Goal: Use online tool/utility: Use online tool/utility

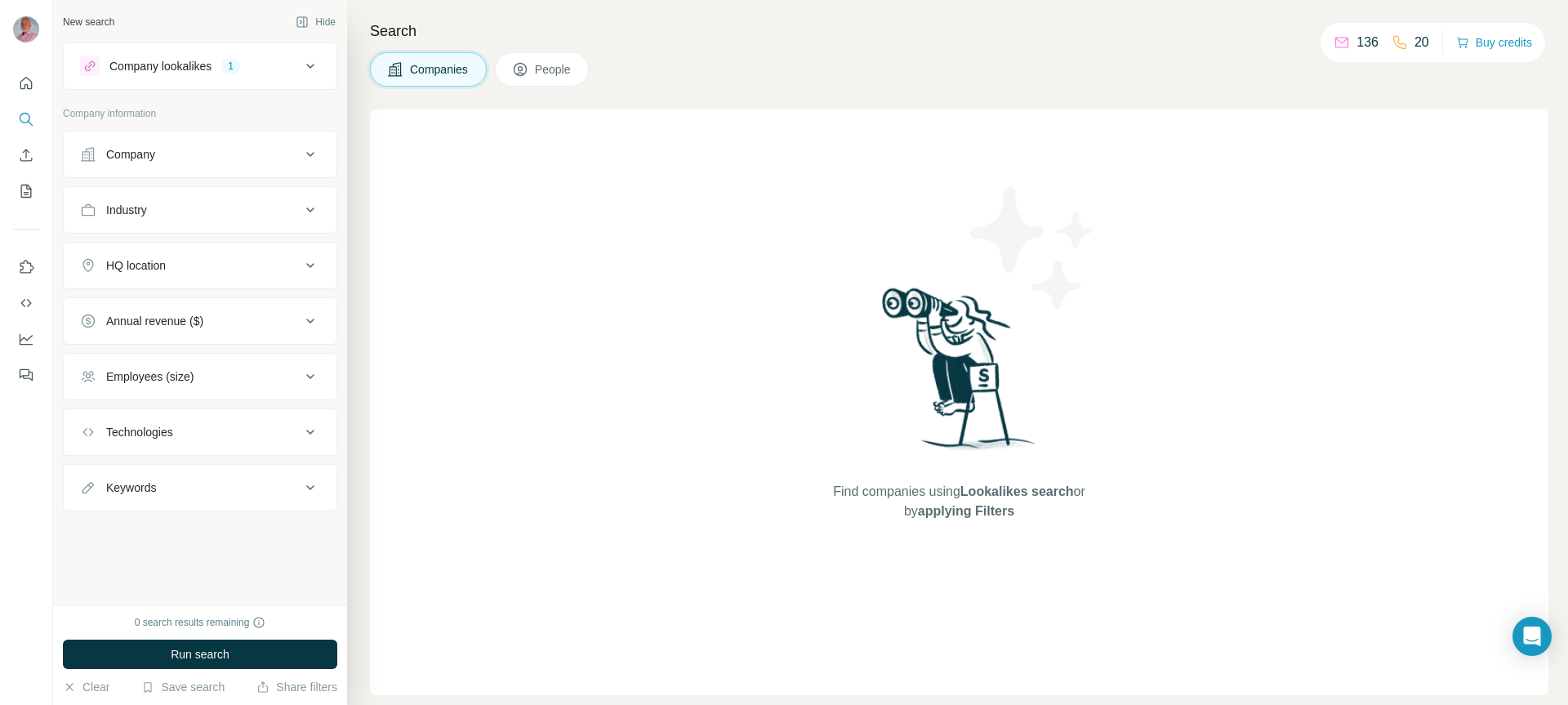
click at [298, 266] on div "HQ location" at bounding box center [190, 264] width 220 height 16
click at [265, 306] on input "text" at bounding box center [200, 306] width 240 height 29
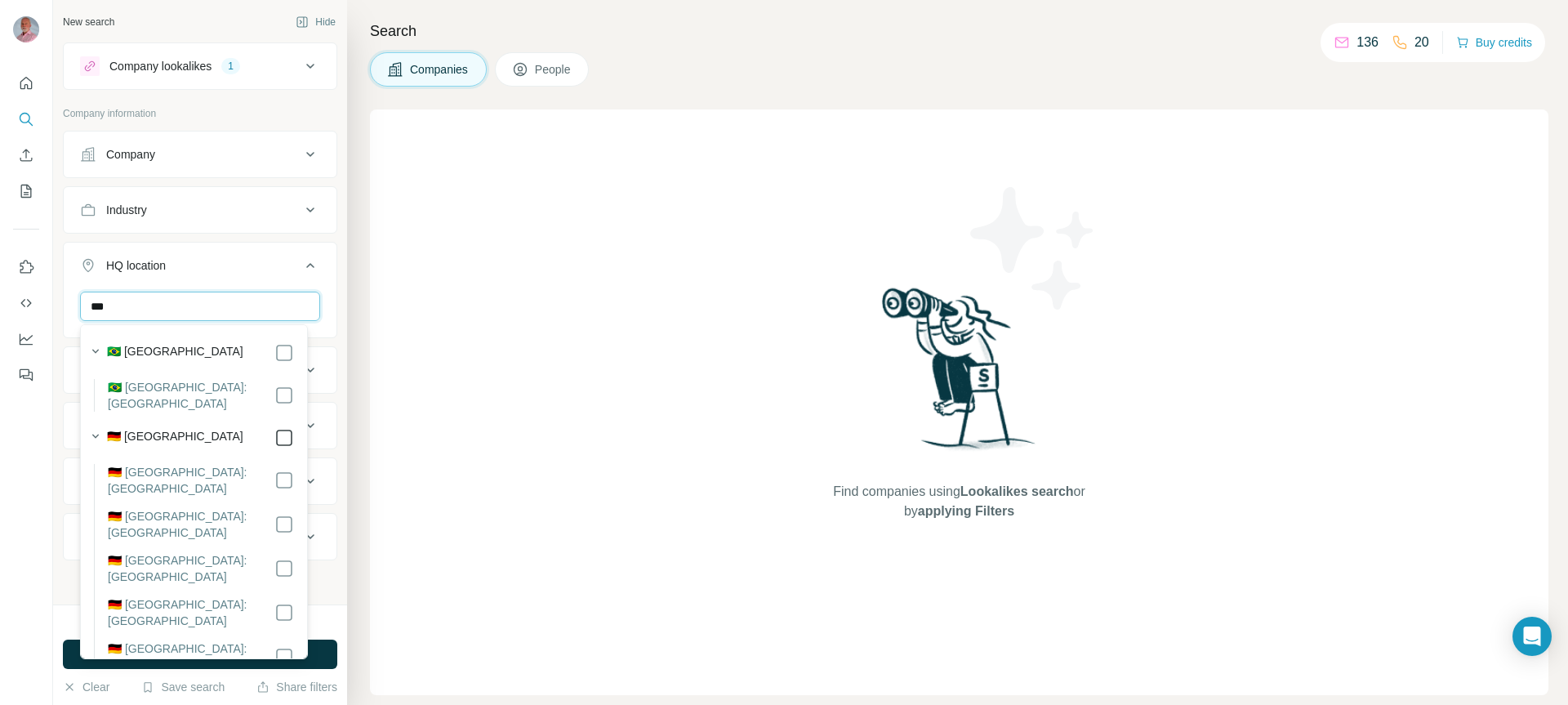
type input "***"
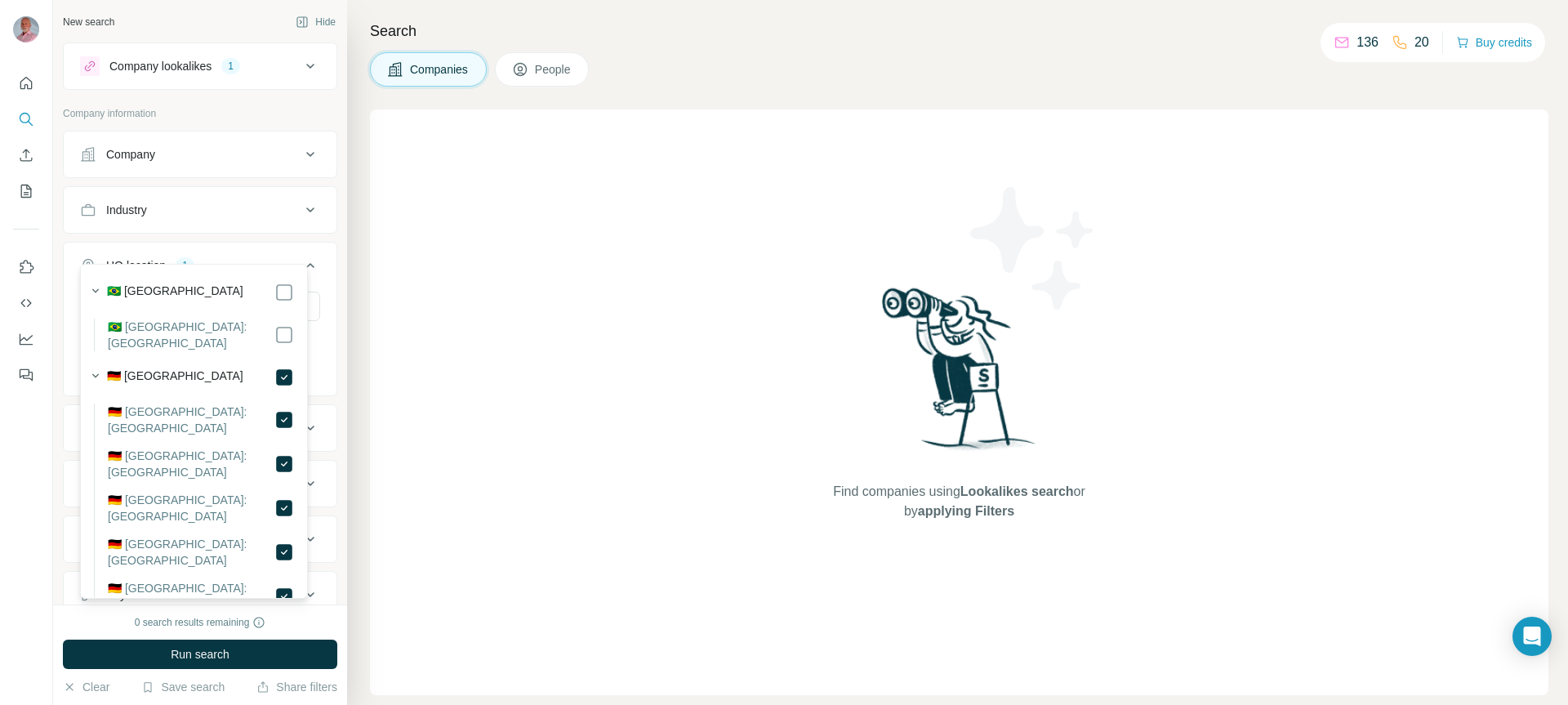
scroll to position [60, 0]
click at [322, 616] on div "0 search results remaining" at bounding box center [200, 623] width 275 height 15
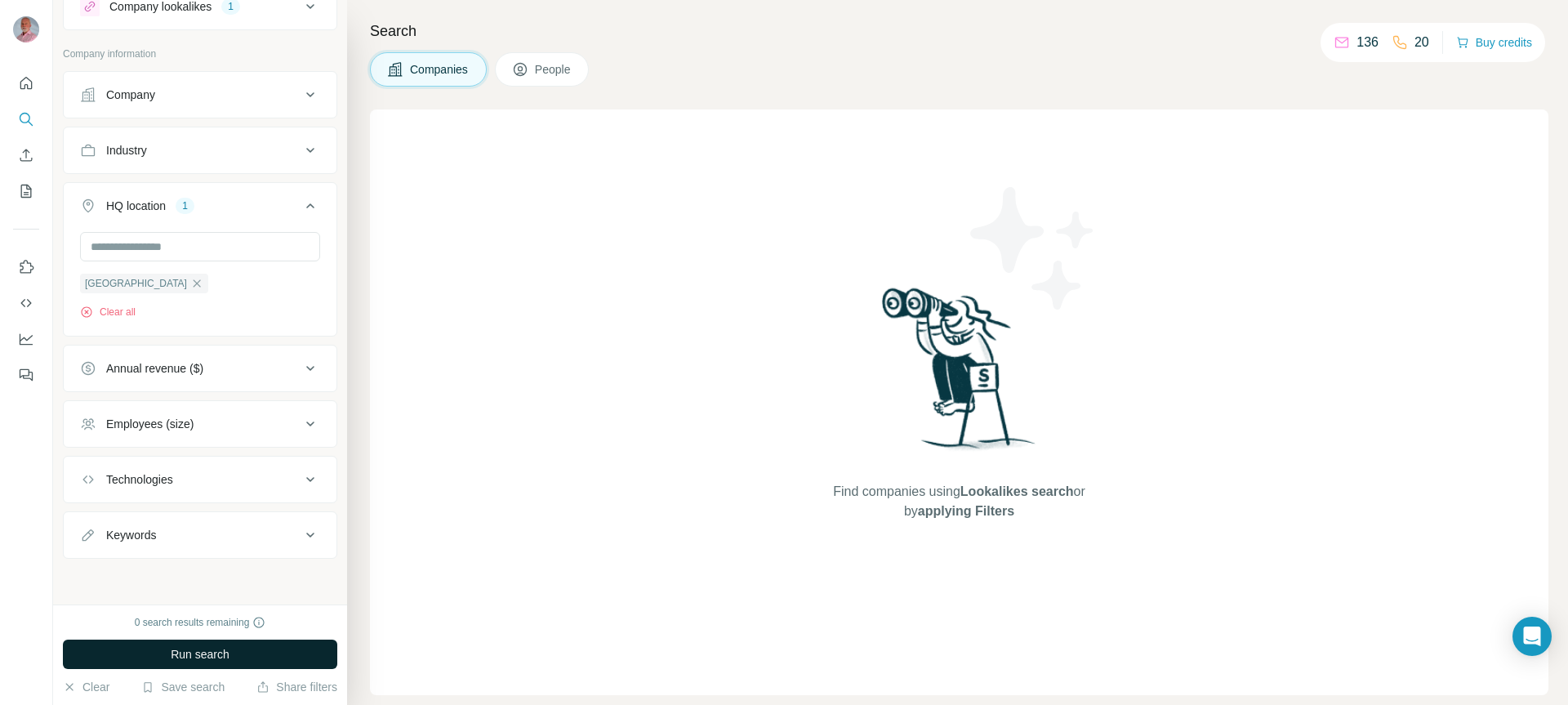
click at [214, 661] on span "Run search" at bounding box center [200, 654] width 58 height 16
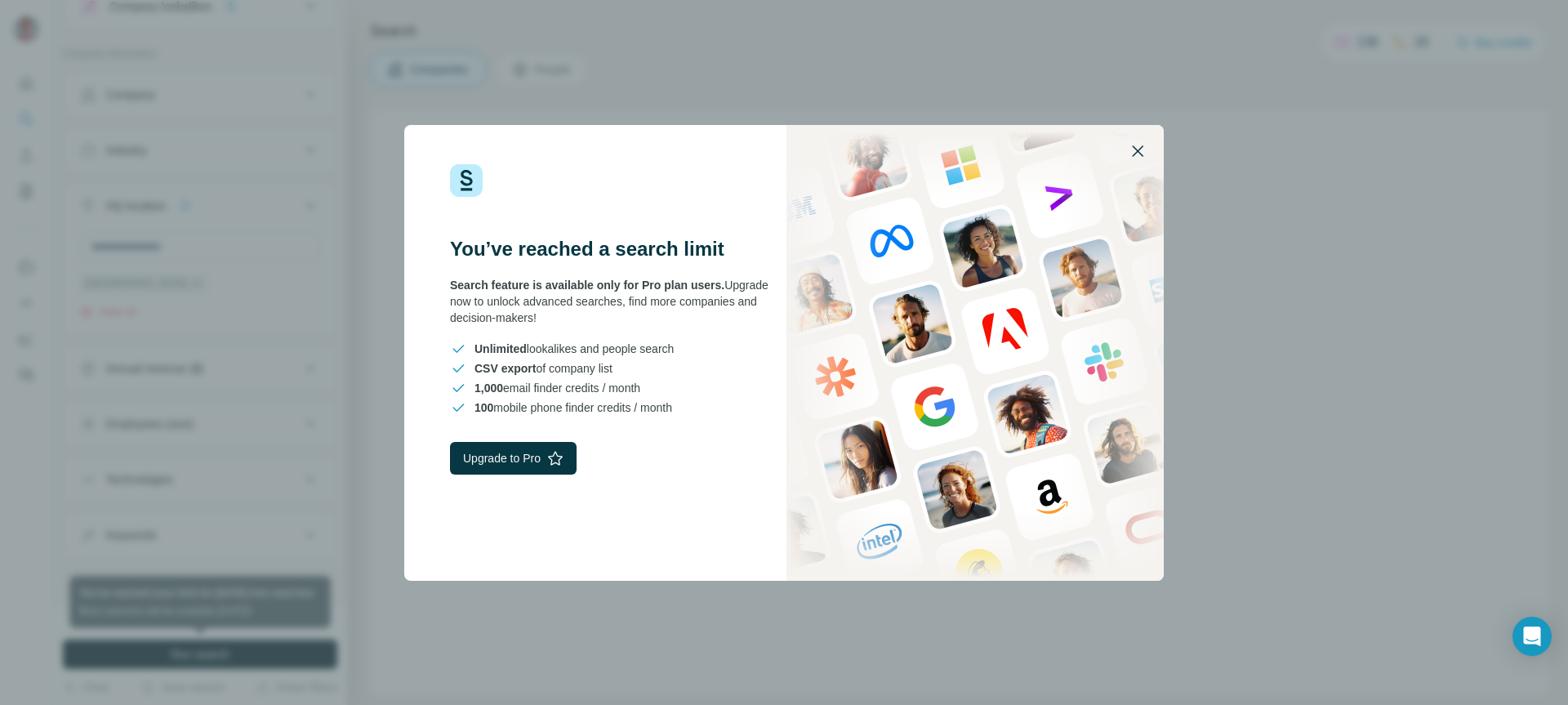
click at [1138, 145] on icon "button" at bounding box center [1138, 151] width 20 height 20
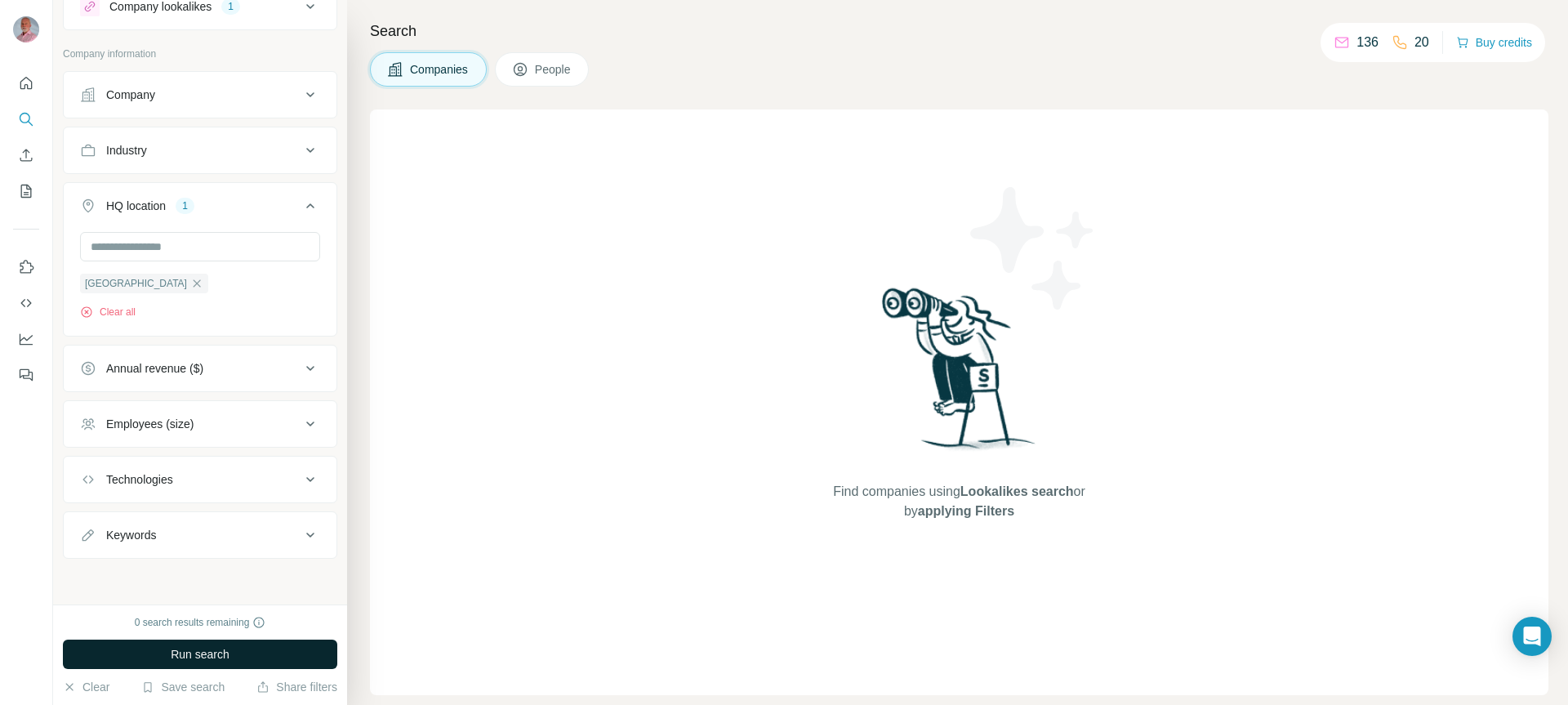
scroll to position [0, 0]
